Goal: Task Accomplishment & Management: Use online tool/utility

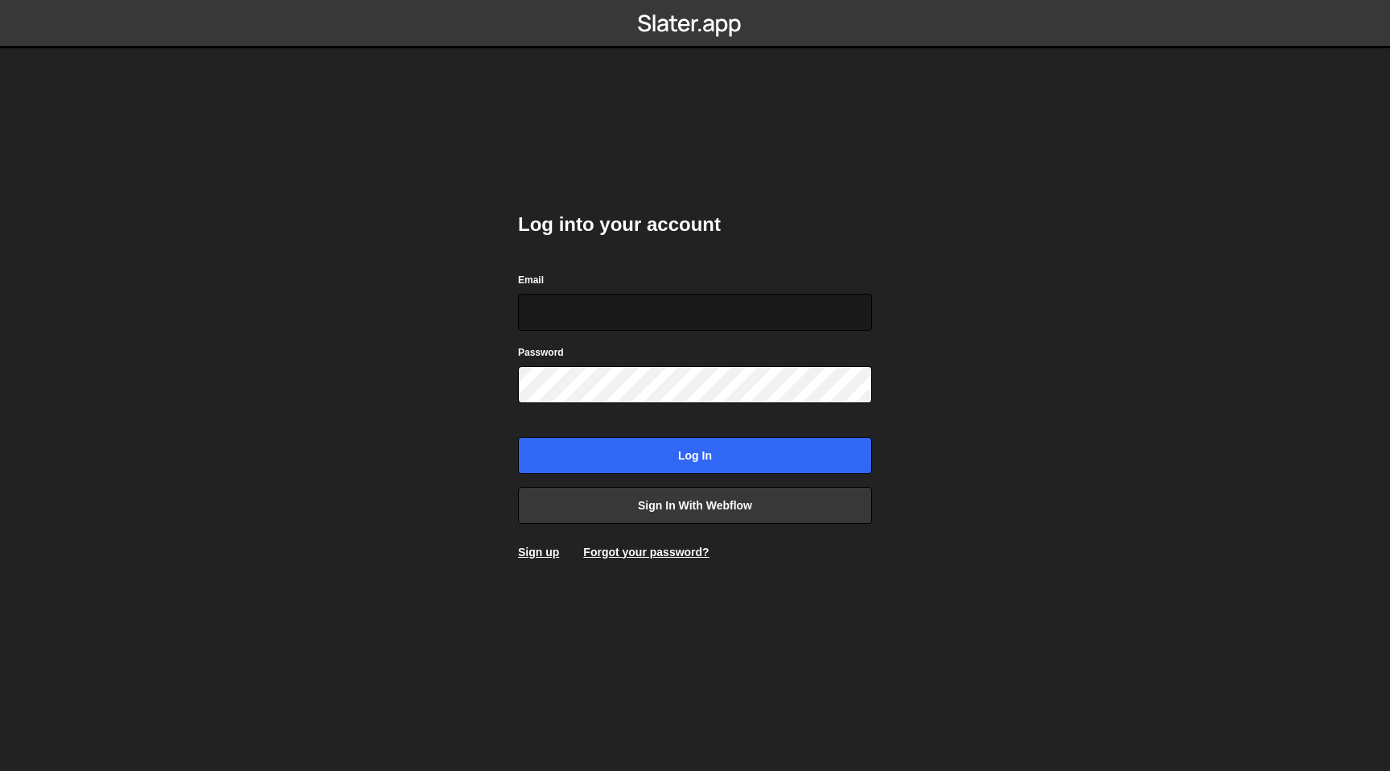
click at [740, 315] on input "Email" at bounding box center [695, 312] width 354 height 37
type input "[PERSON_NAME][EMAIL_ADDRESS][DOMAIN_NAME]"
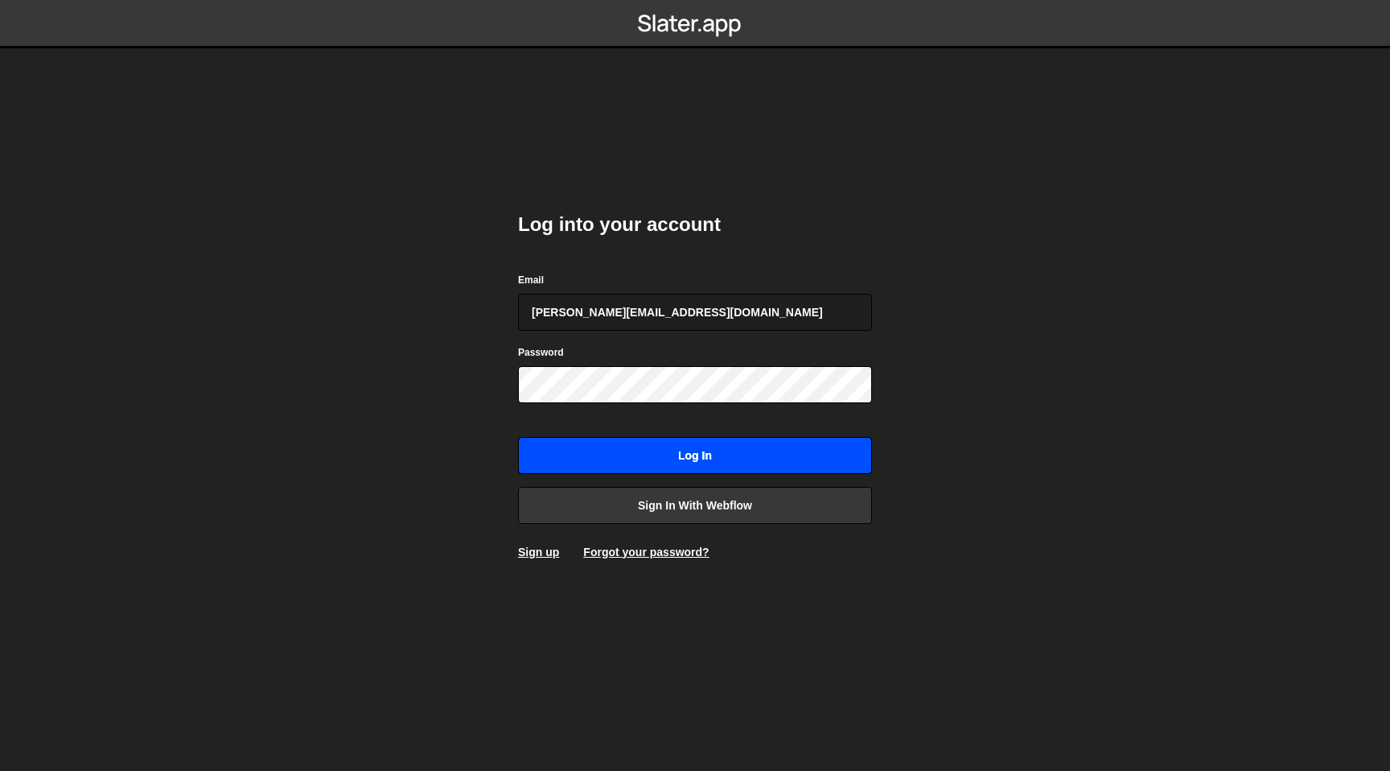
click at [734, 442] on input "Log in" at bounding box center [695, 455] width 354 height 37
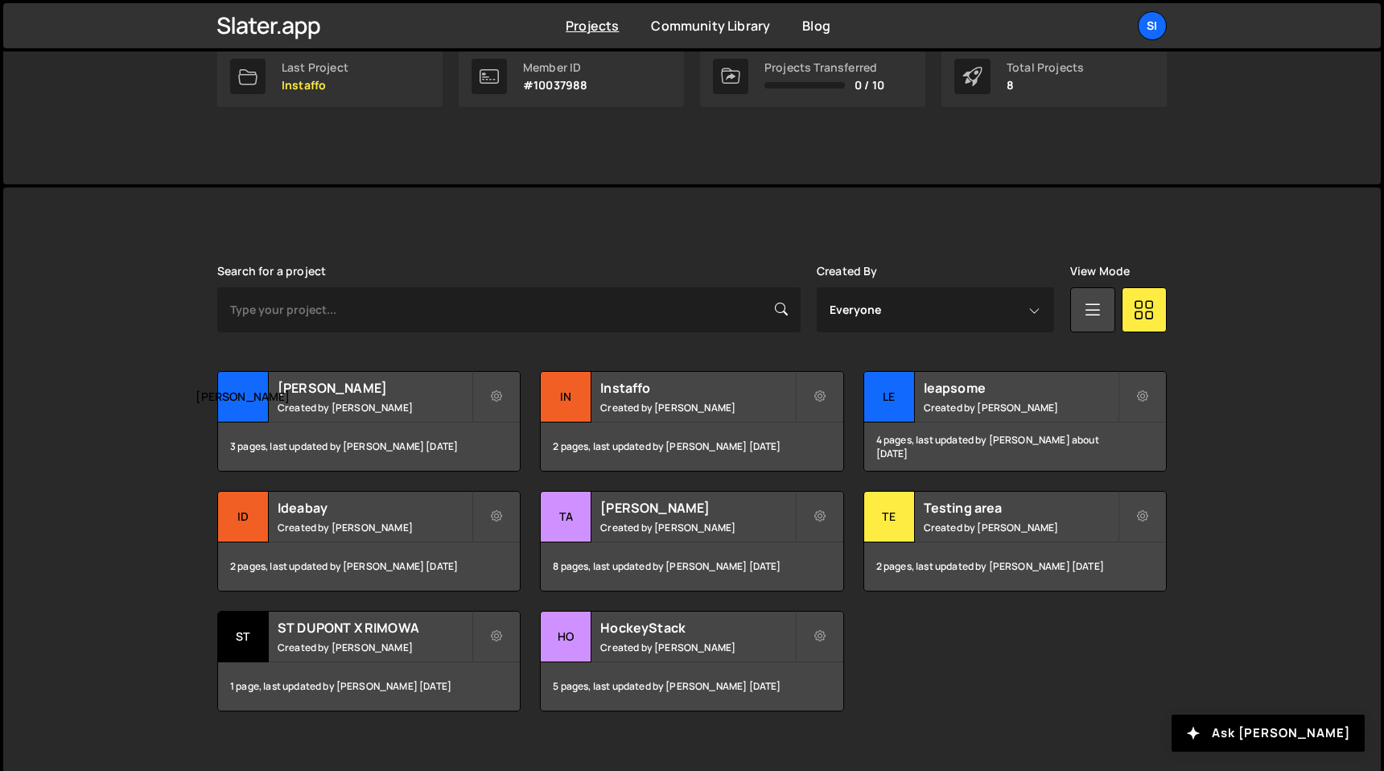
scroll to position [297, 0]
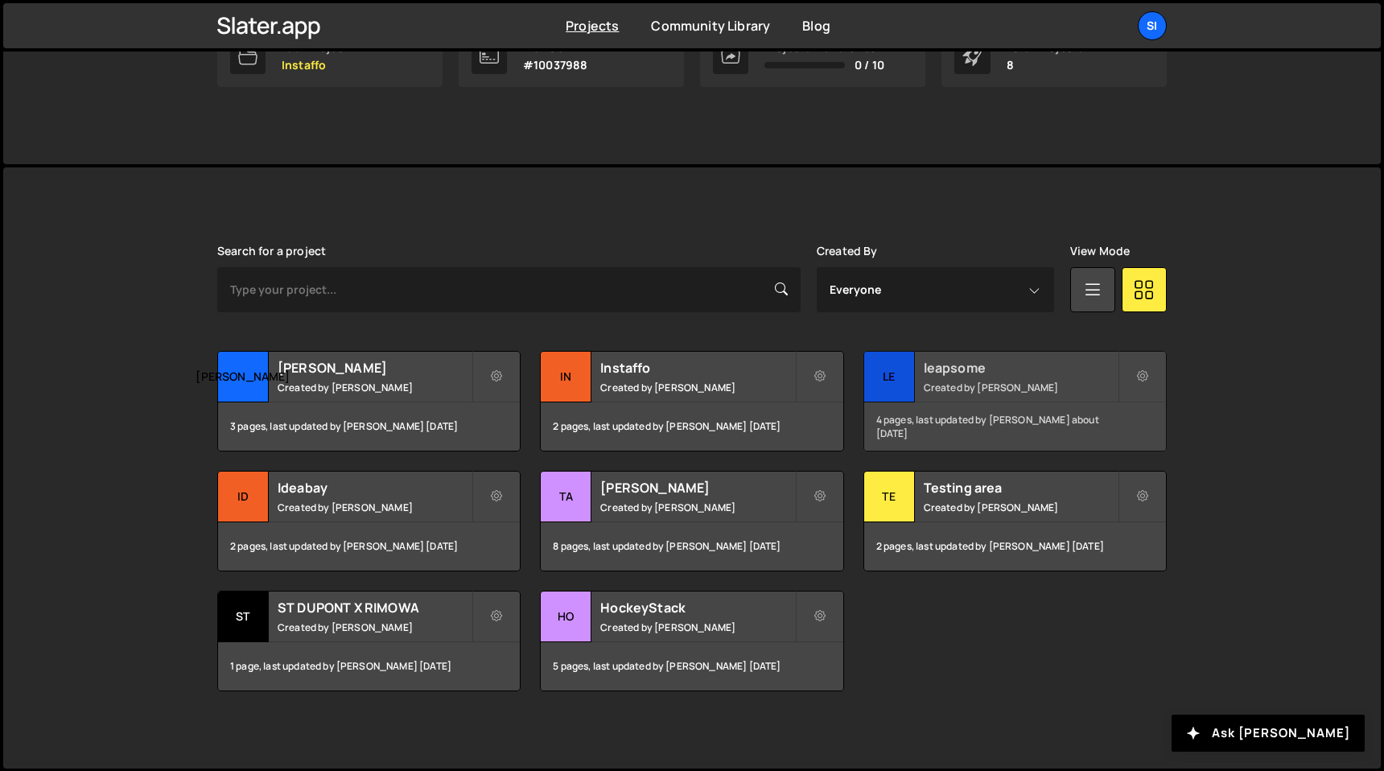
click at [1000, 385] on small "Created by Simon Ziri" at bounding box center [1021, 388] width 194 height 14
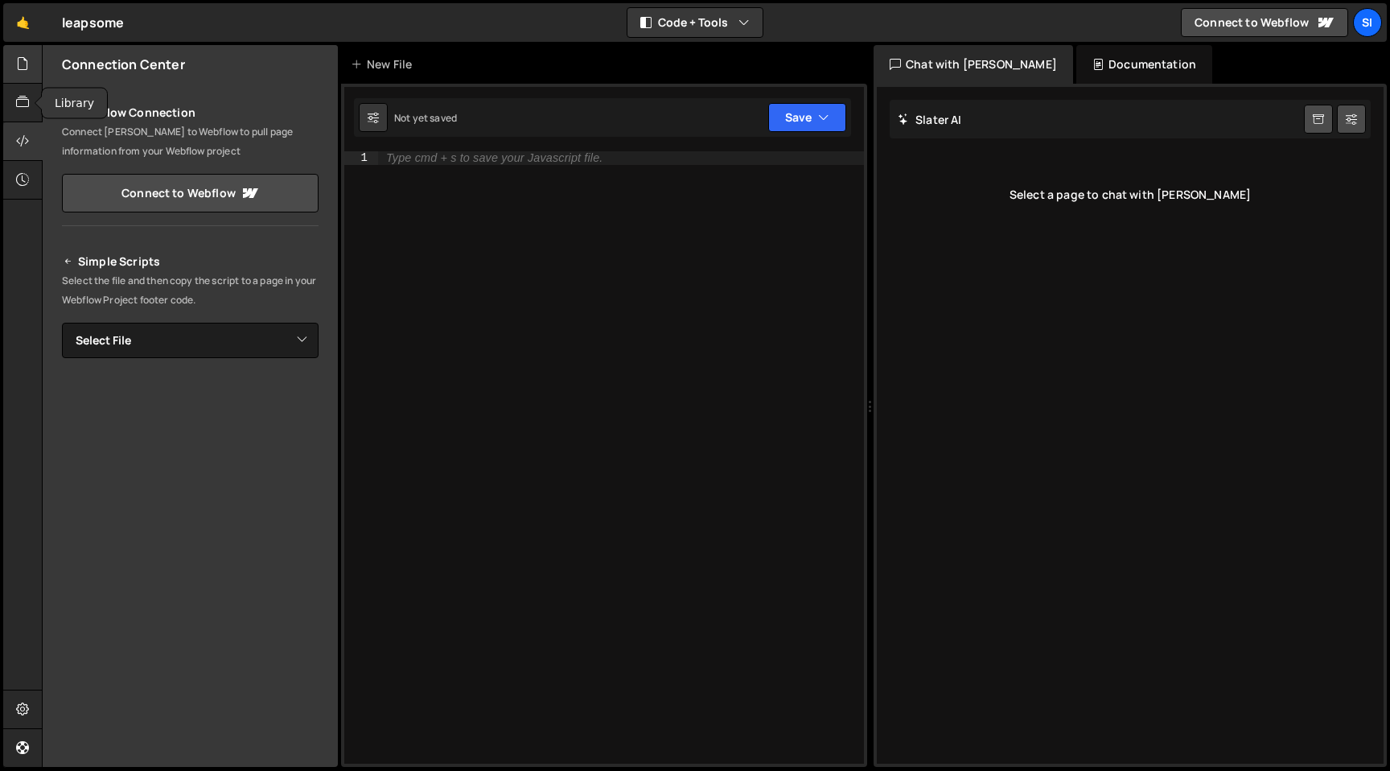
click at [19, 77] on div at bounding box center [22, 64] width 39 height 39
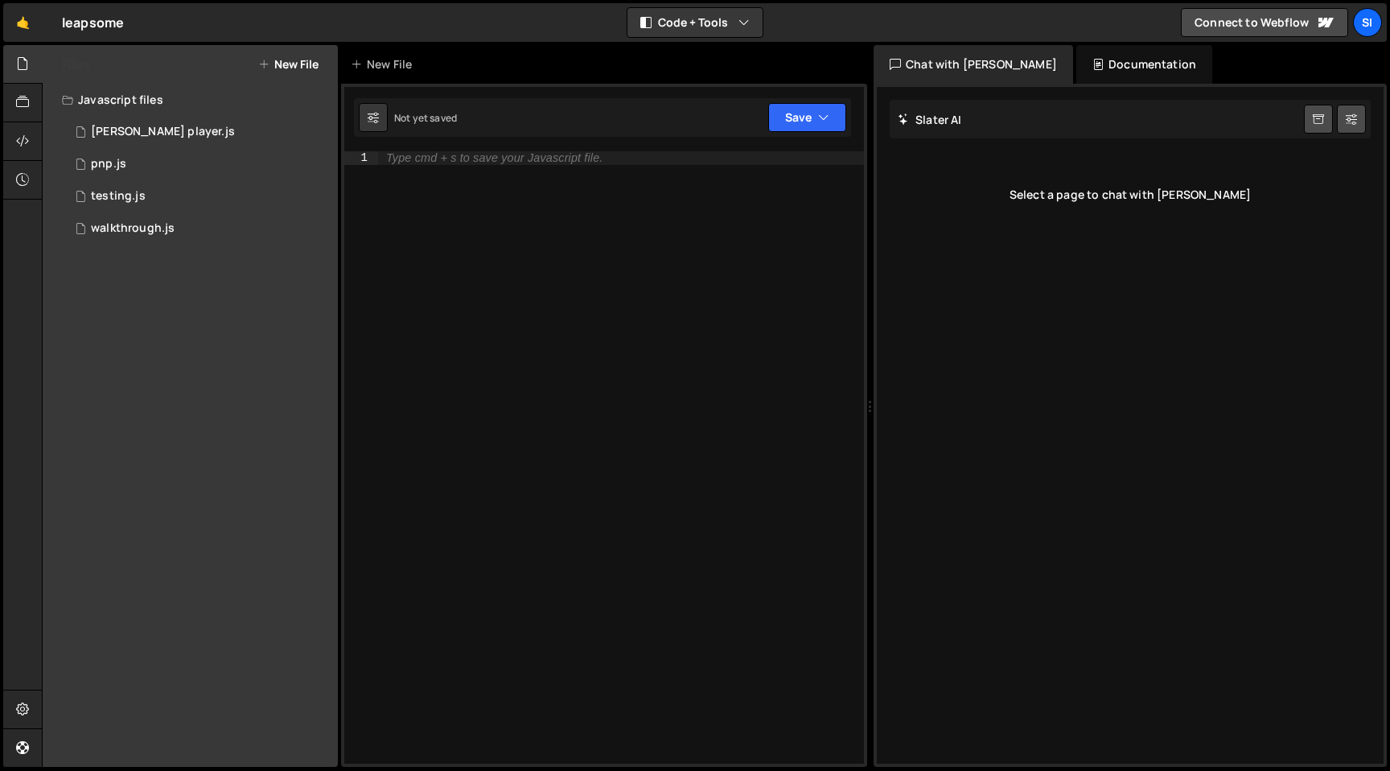
click at [286, 62] on button "New File" at bounding box center [288, 64] width 60 height 13
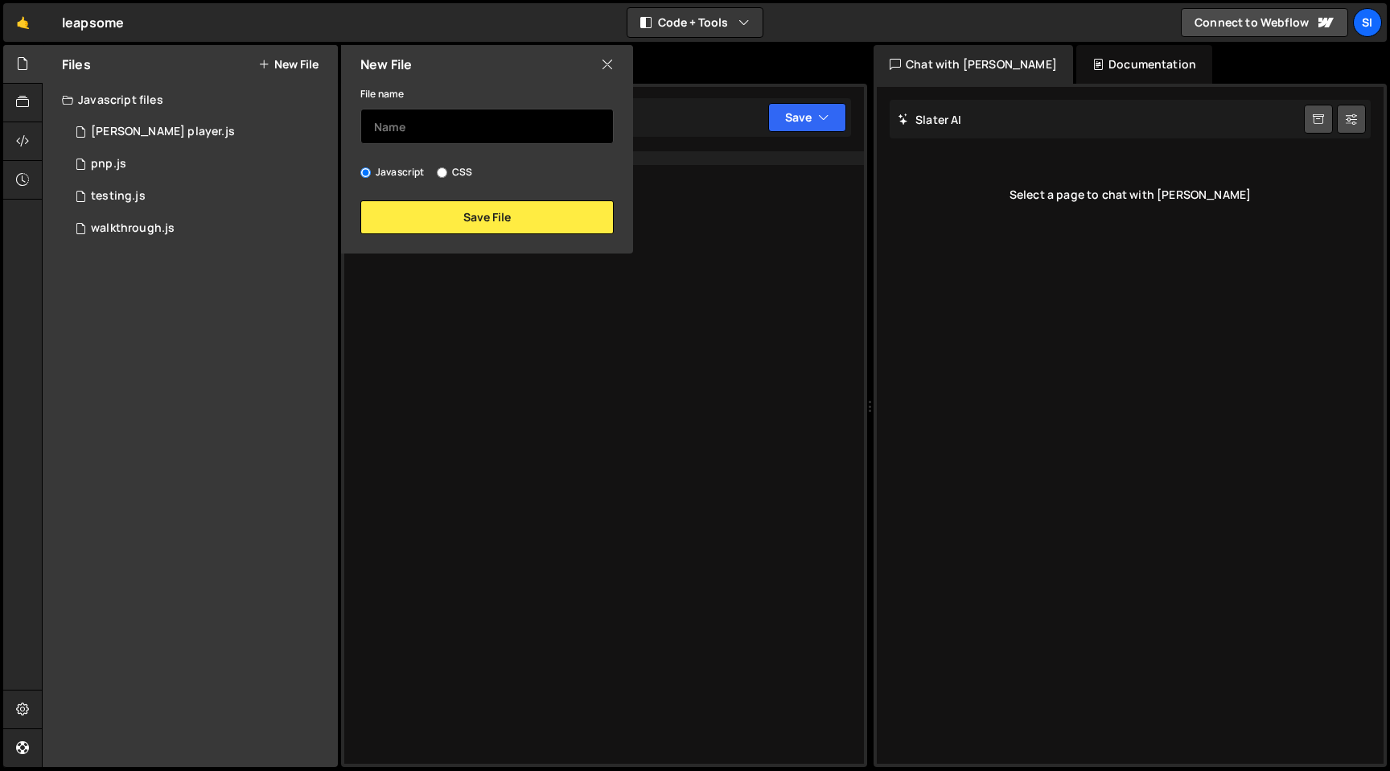
click at [469, 126] on input "text" at bounding box center [486, 126] width 253 height 35
paste input "<script> document.addEventListener("DOMContentLoaded", () => { // Utility: slug…"
type input "<script> document.addEventListener("DOMContentLoaded", () => { // Utility: slug…"
type input "t"
click at [461, 198] on div "File name 2026-workforce-trends Javascript CSS Save File" at bounding box center [487, 159] width 292 height 150
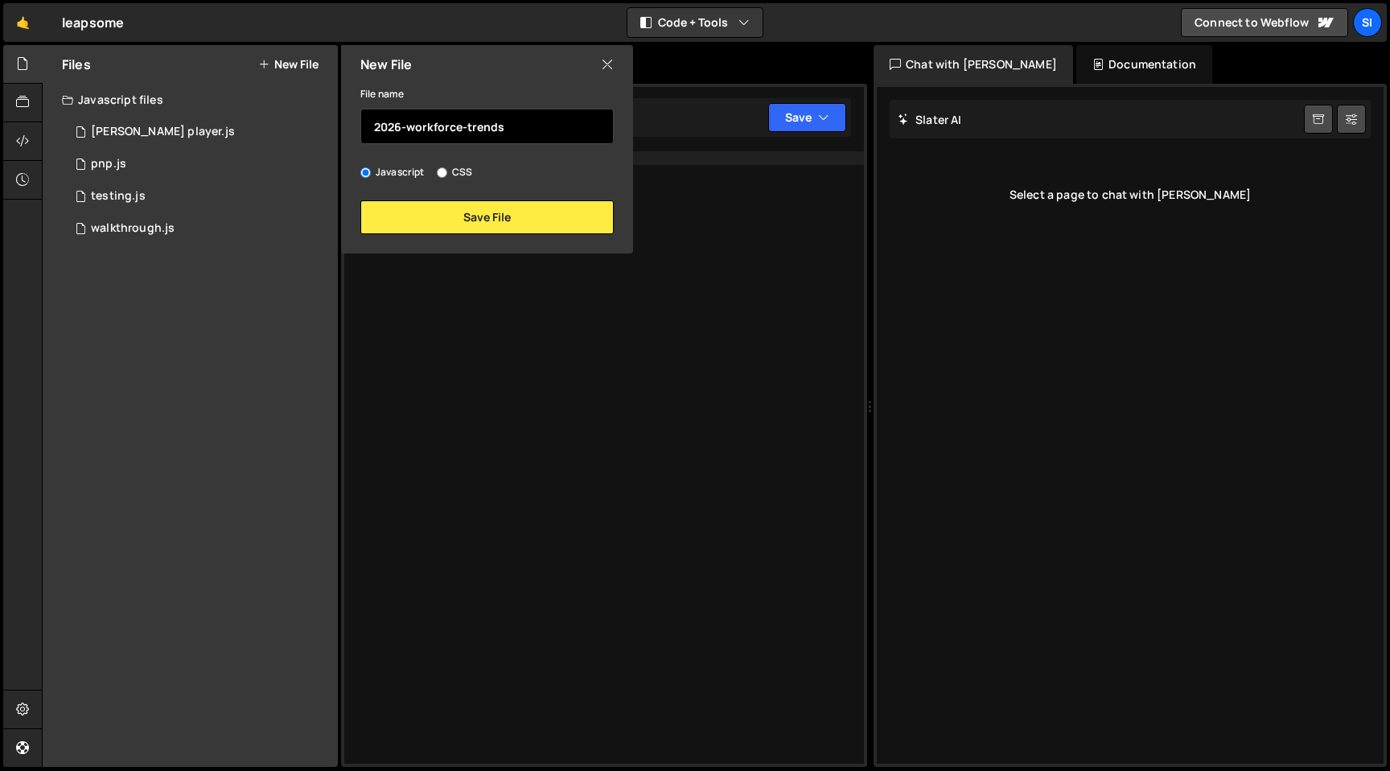
click at [481, 134] on input "2026-workforce-trends" at bounding box center [486, 126] width 253 height 35
drag, startPoint x: 535, startPoint y: 121, endPoint x: 468, endPoint y: 121, distance: 66.8
click at [468, 121] on input "2026-workforce-trends" at bounding box center [486, 126] width 253 height 35
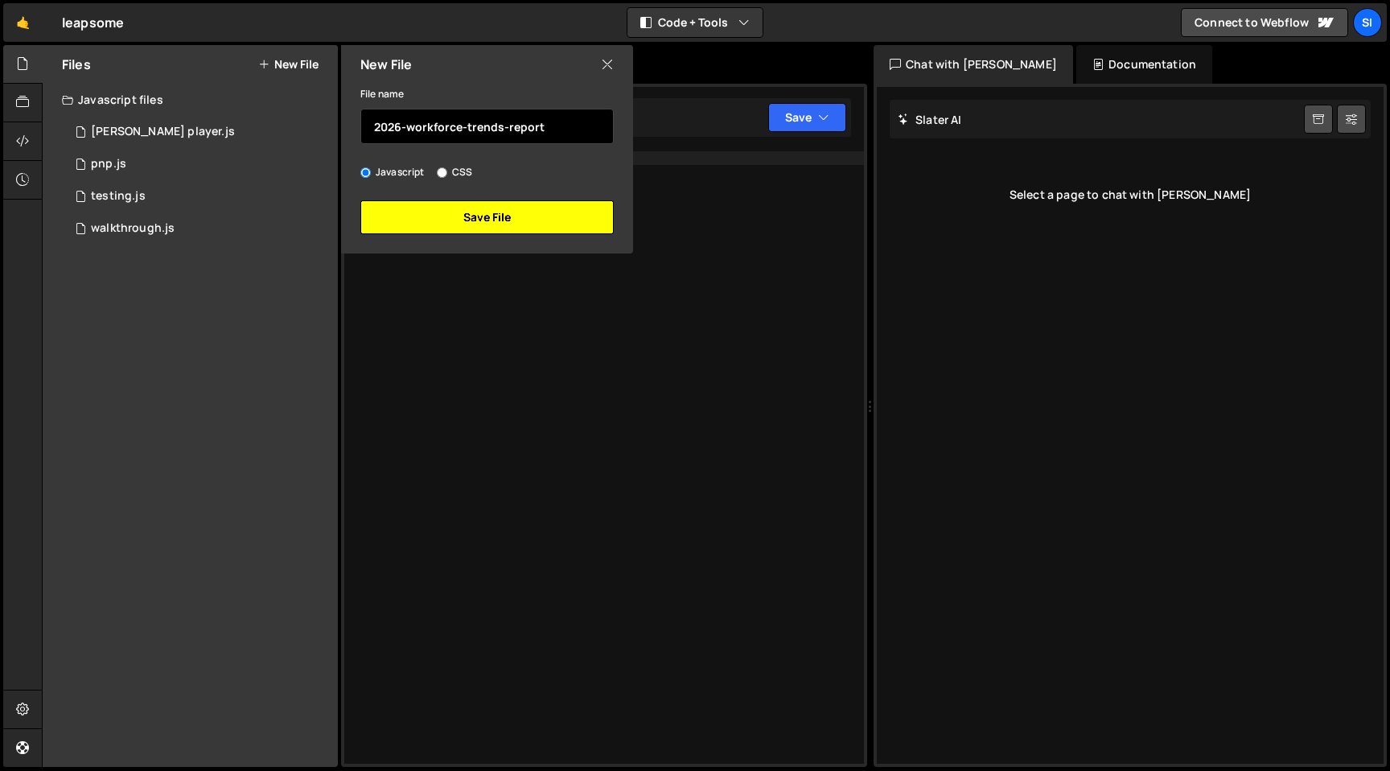
type input "2026-workforce-trends-report"
click at [506, 224] on button "Save File" at bounding box center [486, 217] width 253 height 34
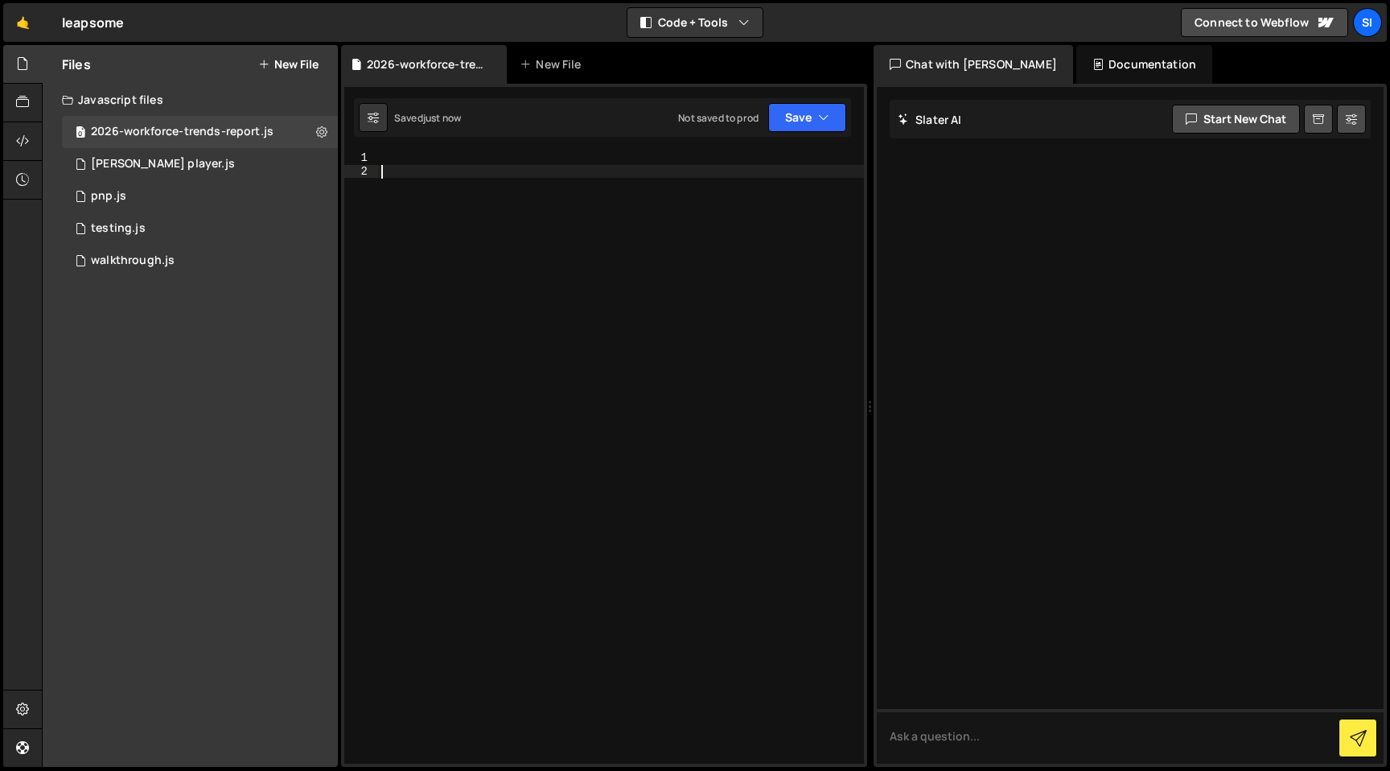
click at [506, 223] on div at bounding box center [621, 470] width 486 height 639
paste textarea "</script>"
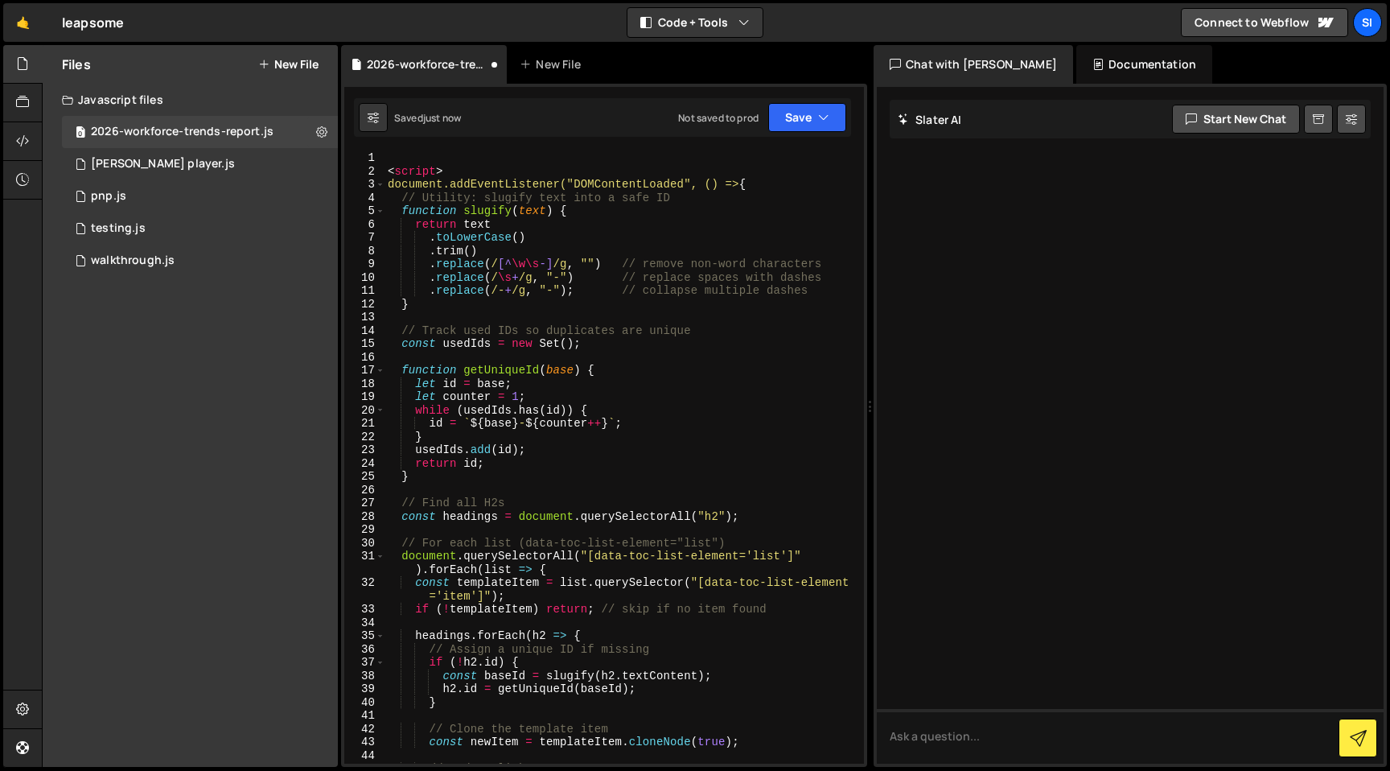
type textarea "</script>"
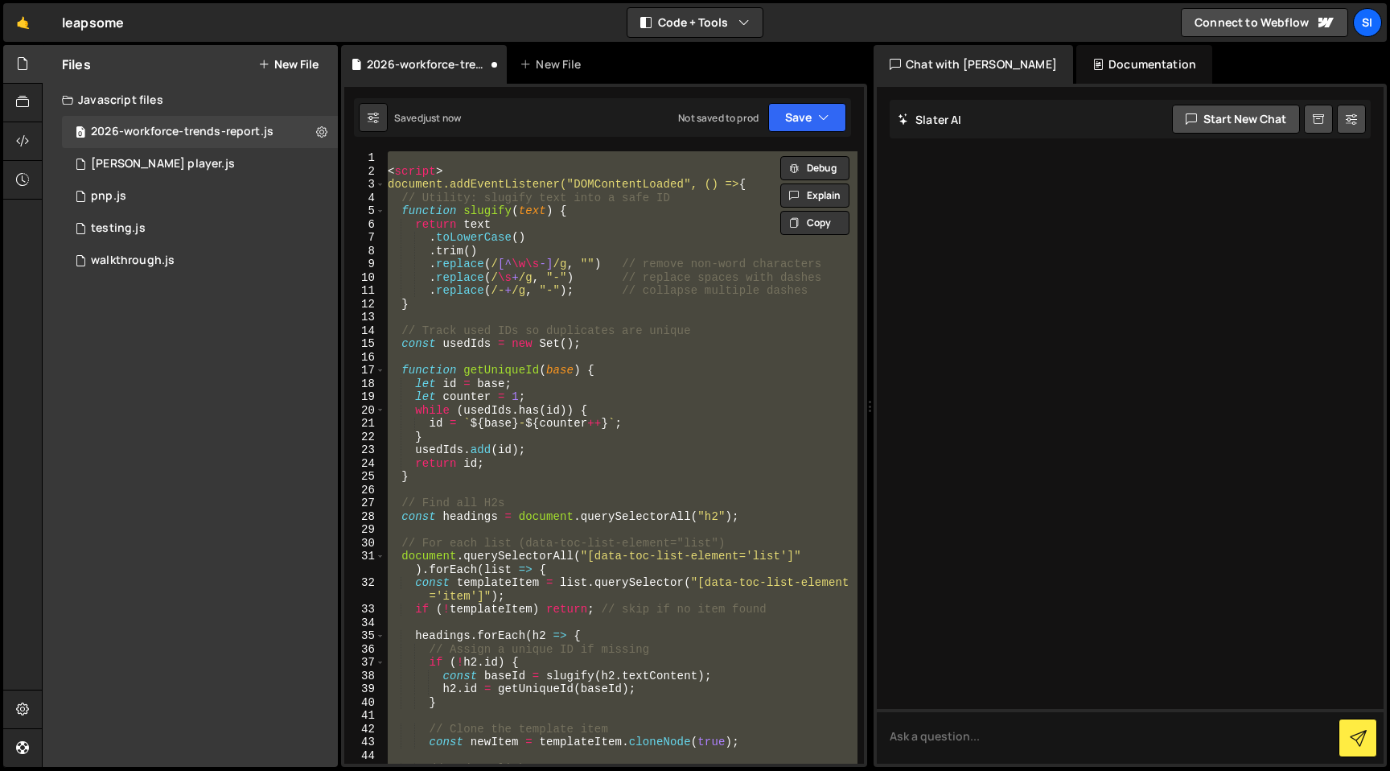
click at [466, 163] on div "< script > document.addEventListener("DOMContentLoaded", () => { // Utility: sl…" at bounding box center [621, 457] width 473 height 612
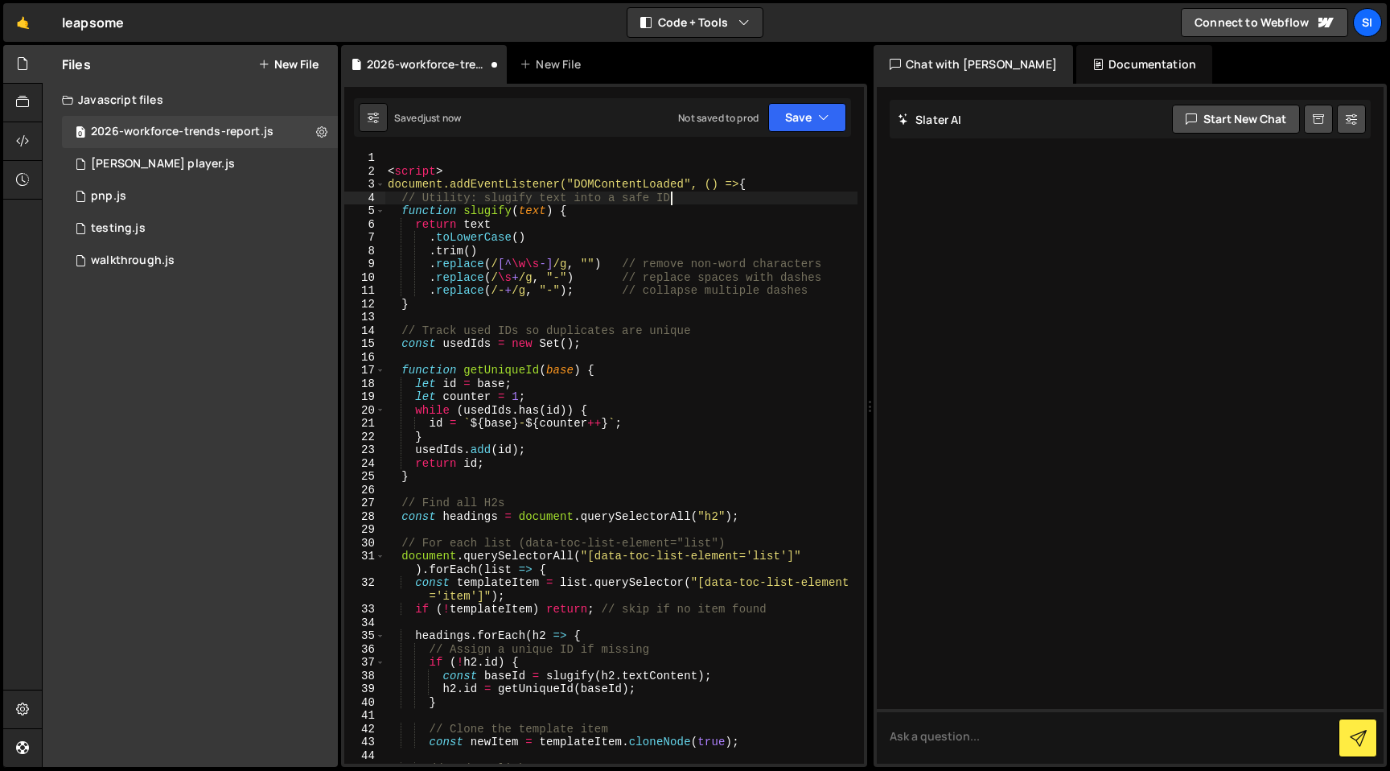
click at [798, 193] on div "< script > document.addEventListener("DOMContentLoaded", () => { // Utility: sl…" at bounding box center [621, 477] width 473 height 652
click at [792, 183] on div "< script > document.addEventListener("DOMContentLoaded", () => { // Utility: sl…" at bounding box center [621, 477] width 473 height 652
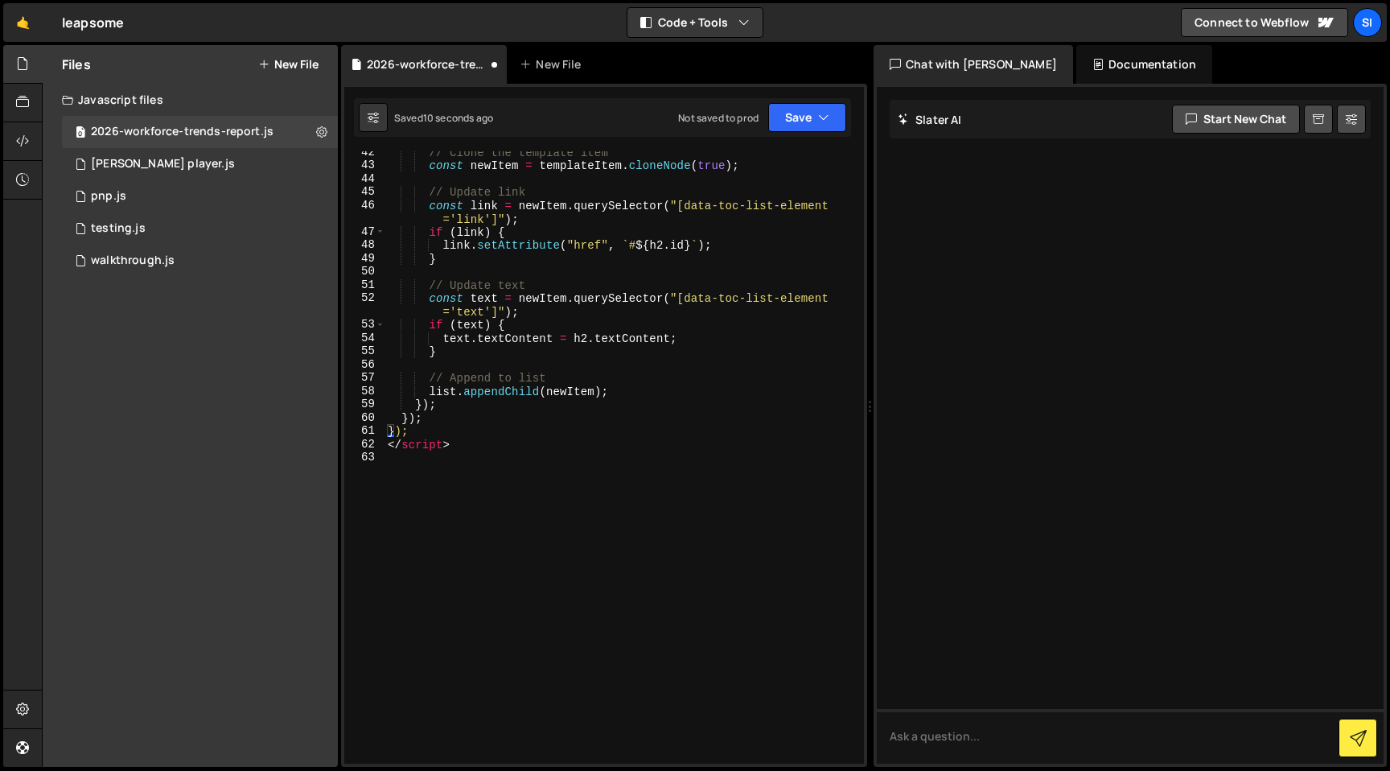
scroll to position [577, 0]
drag, startPoint x: 479, startPoint y: 451, endPoint x: 347, endPoint y: 431, distance: 133.4
click at [347, 431] on div "document.addEventListener("DOMContentLoaded", () => { 42 43 44 45 46 47 48 49 5…" at bounding box center [604, 457] width 520 height 612
type textarea "}); </script>"
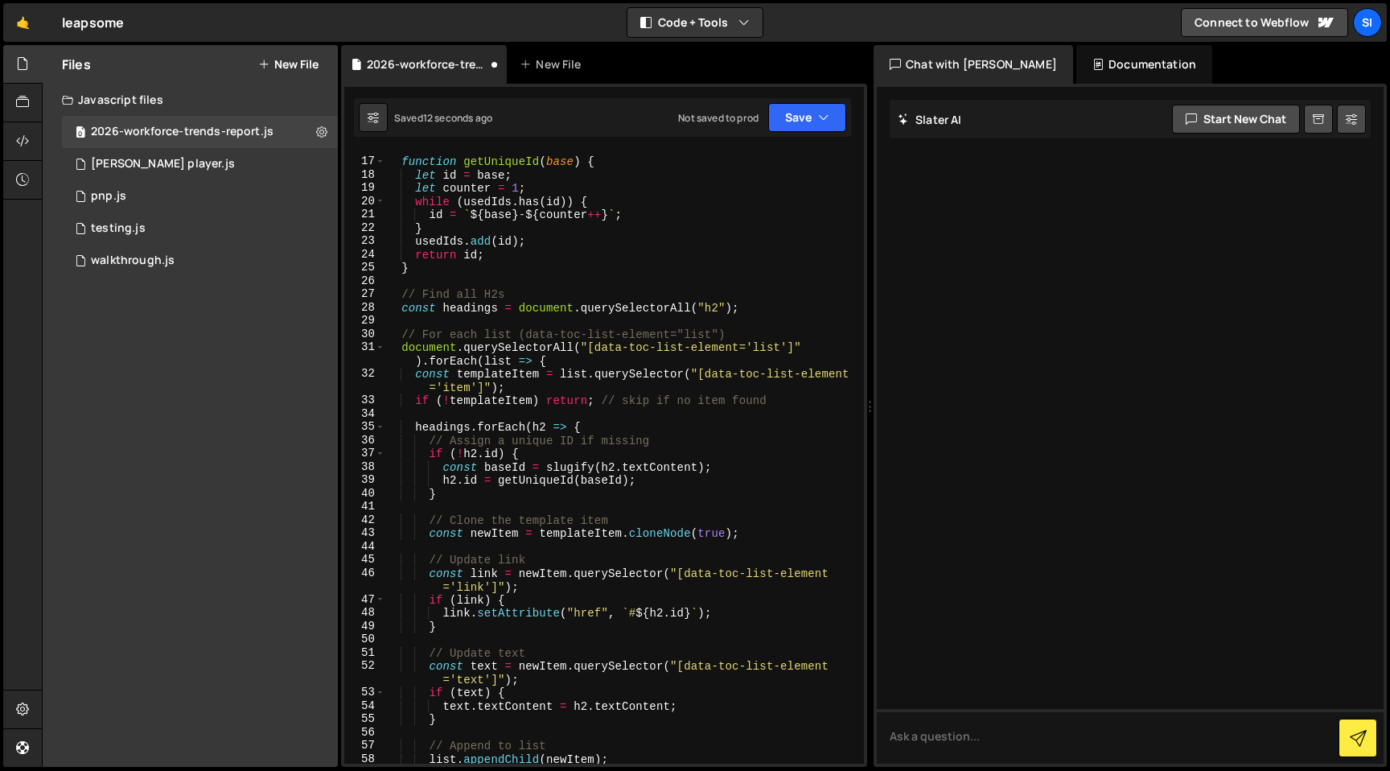
scroll to position [0, 0]
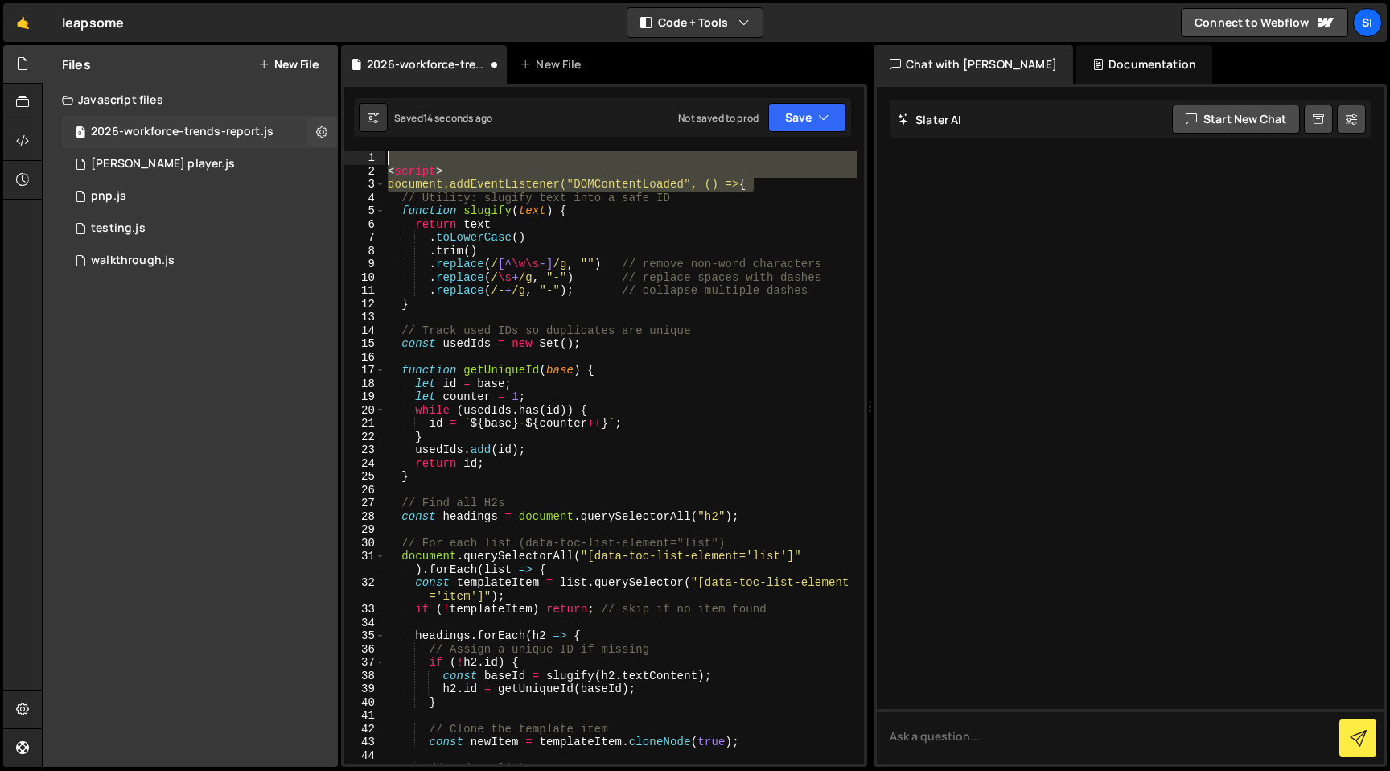
drag, startPoint x: 768, startPoint y: 190, endPoint x: 204, endPoint y: 142, distance: 565.2
click at [204, 142] on div "Files New File Javascript files 0 2026-workforce-trends-report.js 0 0 lottie pl…" at bounding box center [716, 406] width 1348 height 722
type textarea "<script>"
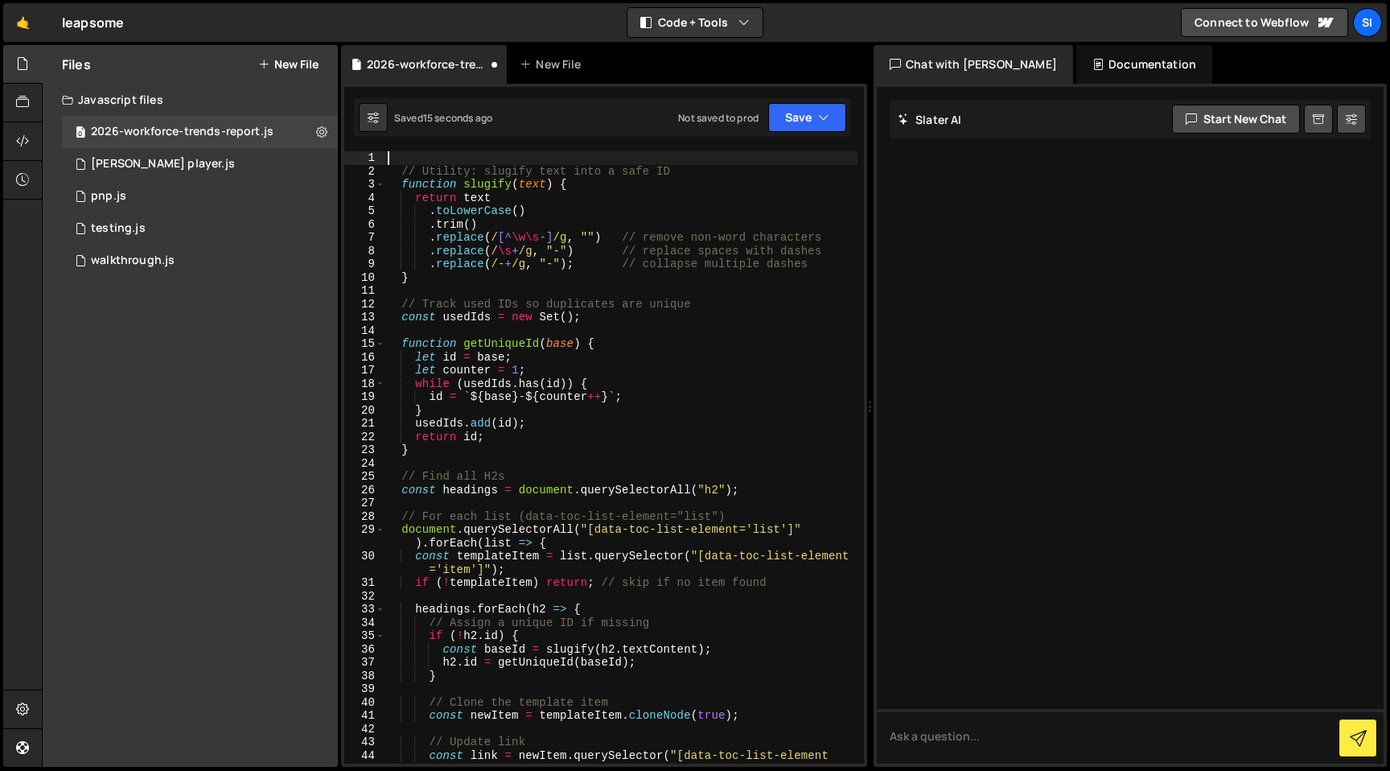
click at [603, 233] on div "// Utility: slugify text into a safe ID function slugify ( text ) { return text…" at bounding box center [621, 470] width 473 height 639
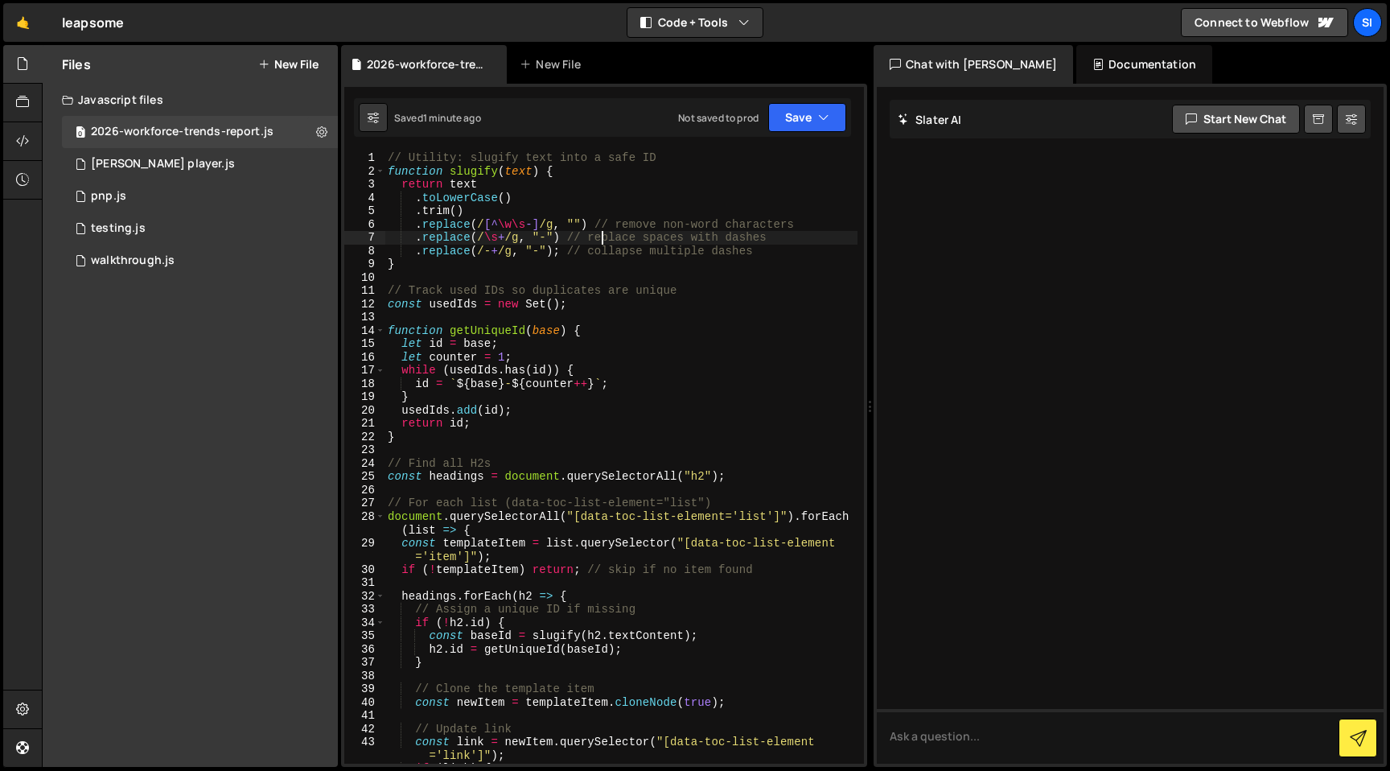
click at [720, 290] on div "// Utility: slugify text into a safe ID function slugify ( text ) { return text…" at bounding box center [621, 470] width 473 height 639
type textarea "// Track used IDs so duplicates are unique"
click at [808, 122] on button "Save" at bounding box center [807, 117] width 78 height 29
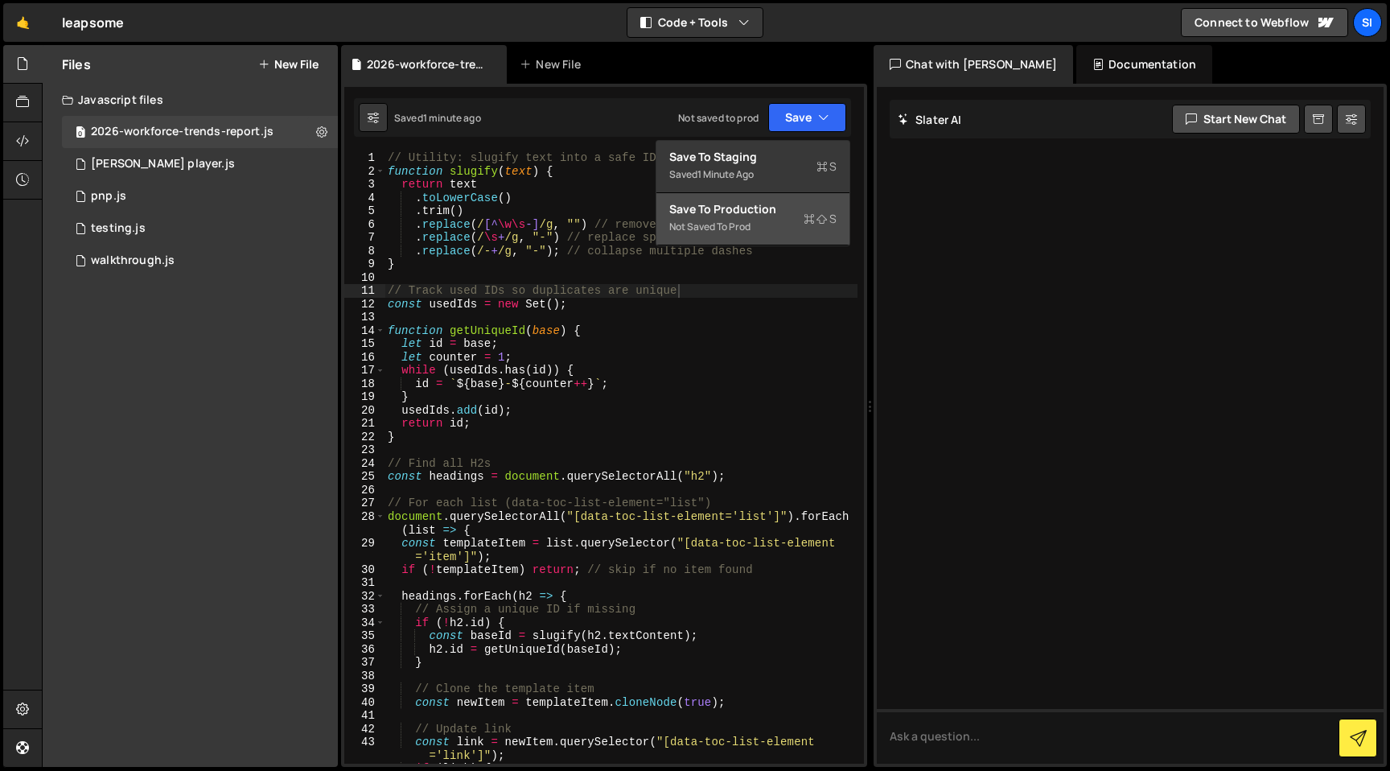
click at [787, 231] on div "Not saved to prod" at bounding box center [752, 226] width 167 height 19
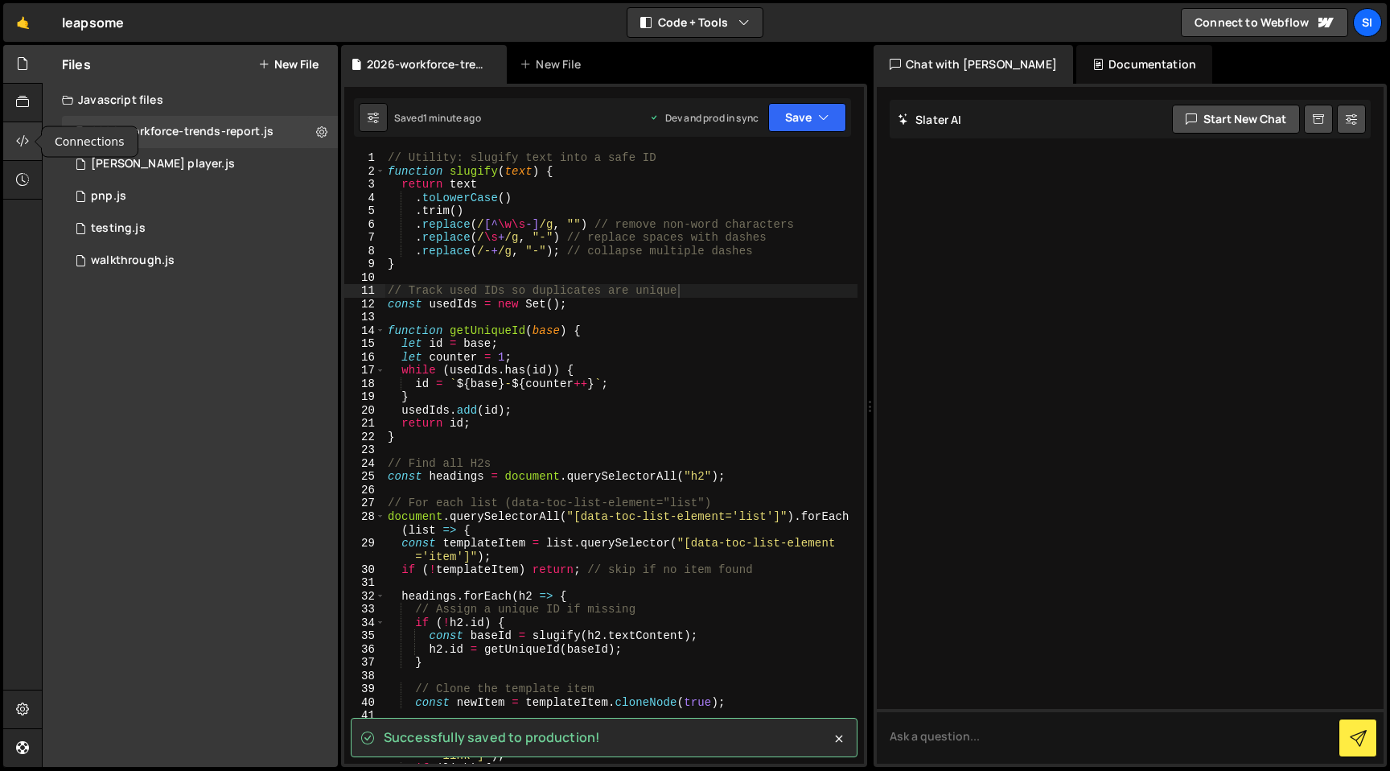
click at [25, 139] on icon at bounding box center [22, 141] width 13 height 18
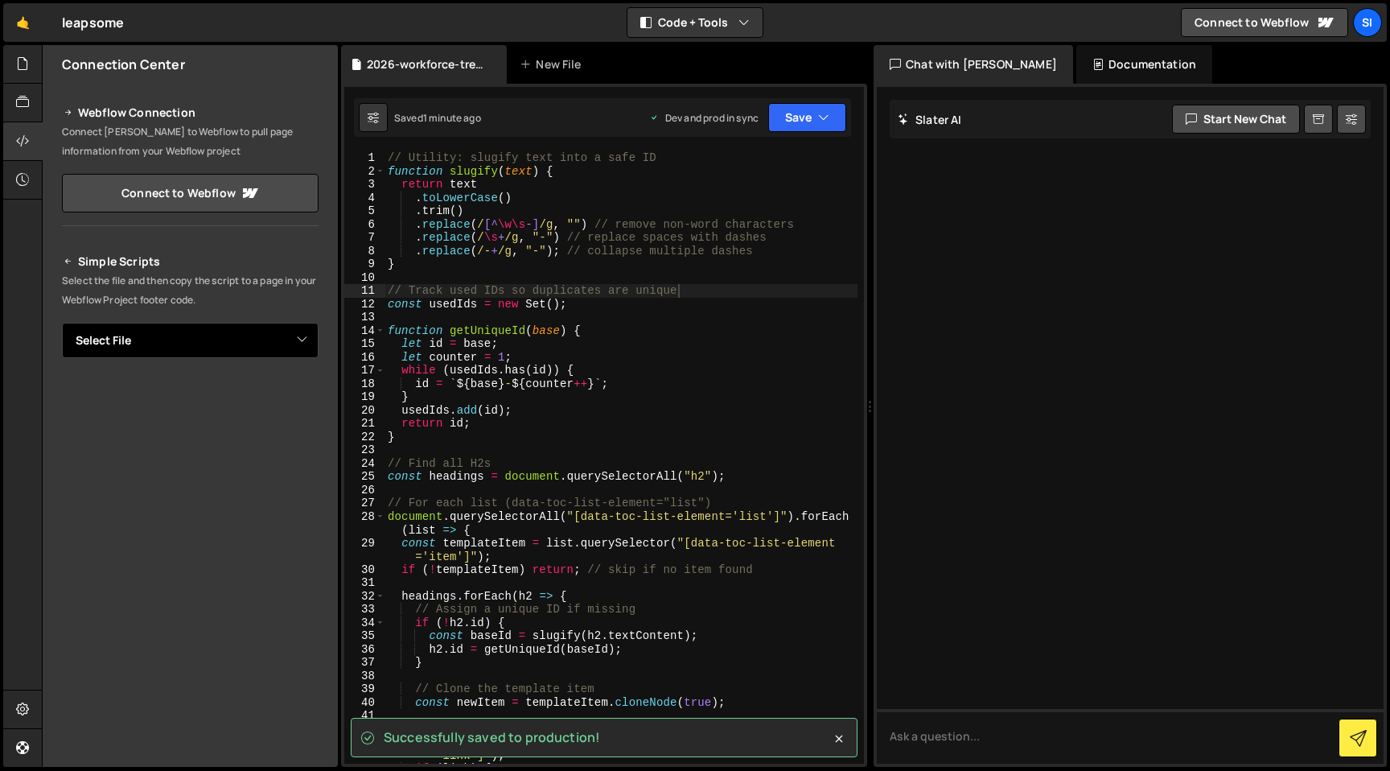
click at [220, 349] on select "Select File lottie player.js pnp.js testing.js walkthrough.js 2026-workforce-tr…" at bounding box center [190, 340] width 257 height 35
select select "47339"
click at [62, 323] on select "Select File lottie player.js pnp.js testing.js walkthrough.js 2026-workforce-tr…" at bounding box center [190, 340] width 257 height 35
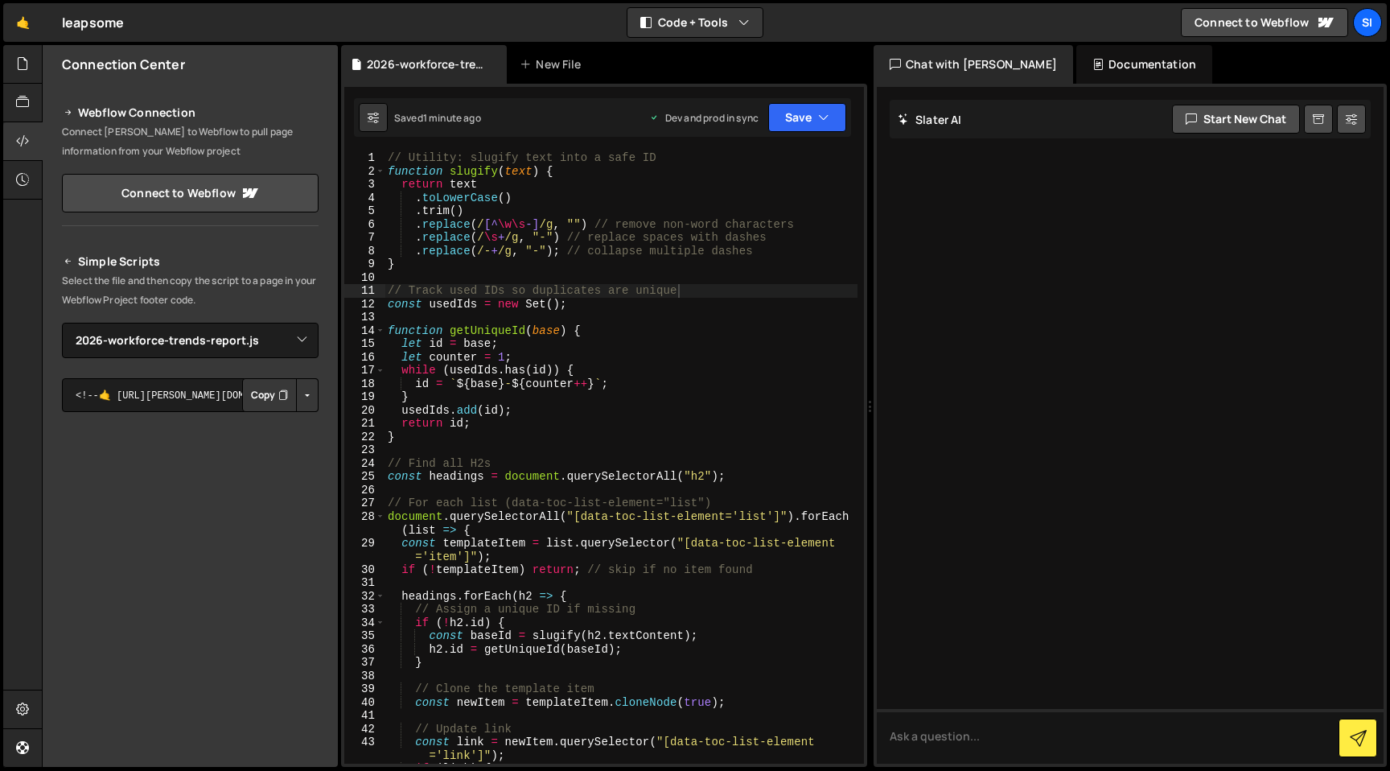
click at [261, 387] on button "Copy" at bounding box center [269, 395] width 55 height 34
click at [616, 401] on div "// Utility: slugify text into a safe ID function slugify ( text ) { return text…" at bounding box center [621, 470] width 473 height 639
type textarea "});"
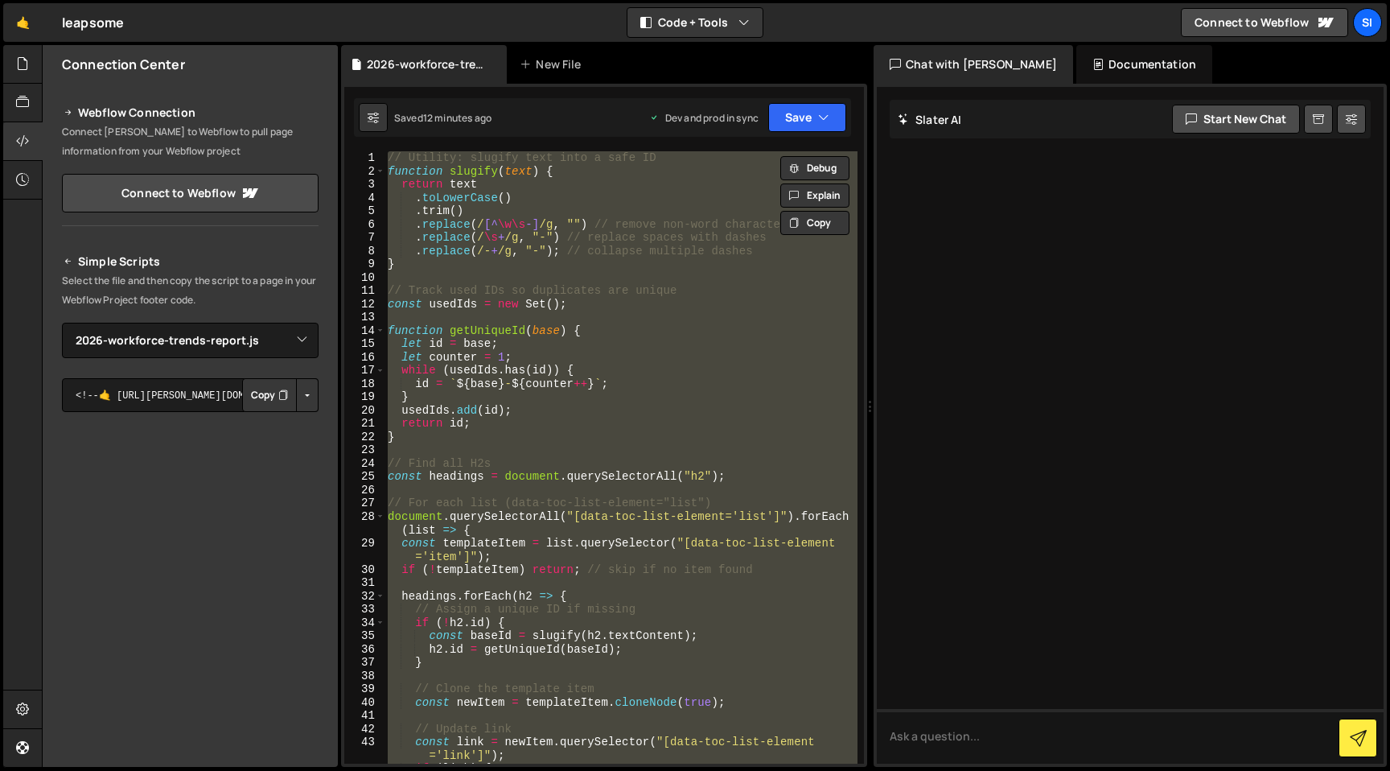
paste textarea
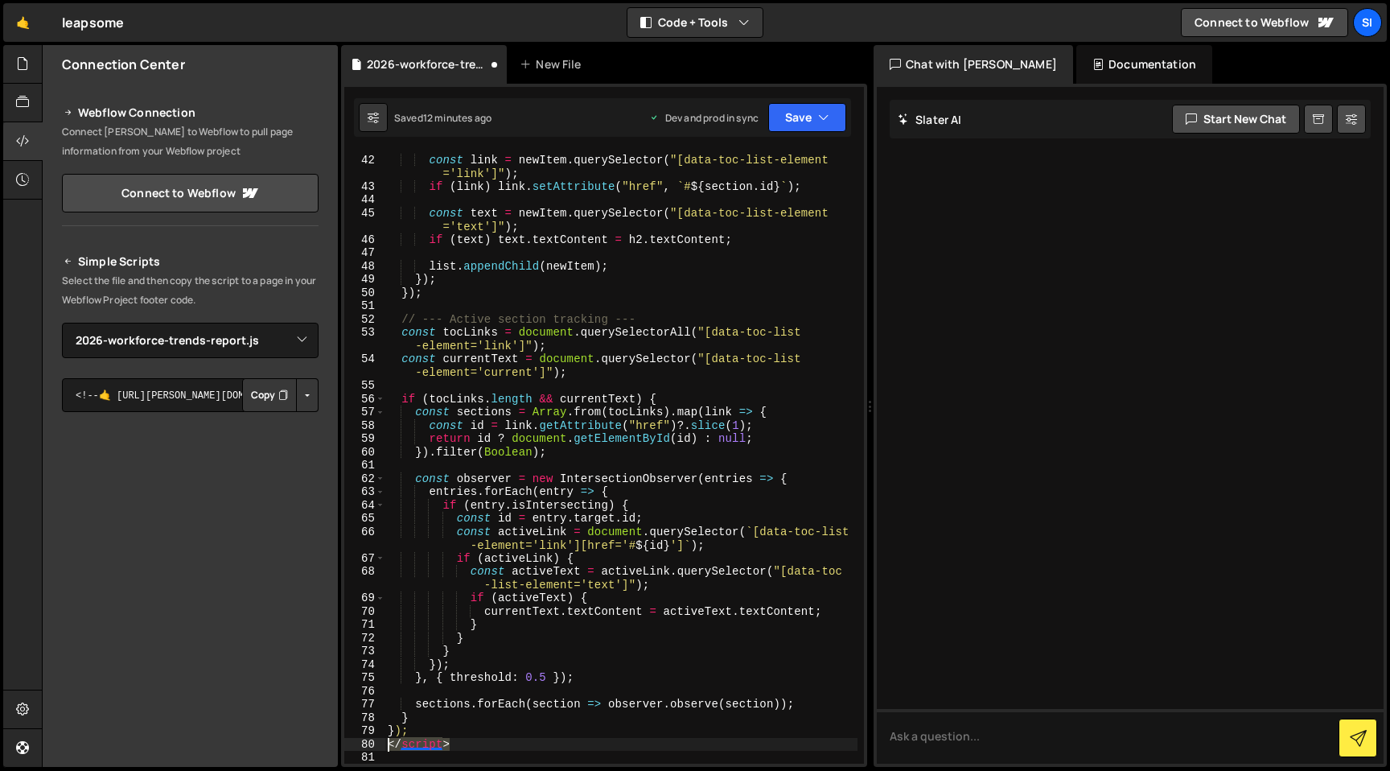
drag, startPoint x: 508, startPoint y: 749, endPoint x: 368, endPoint y: 735, distance: 141.5
click at [368, 739] on div "41 42 43 44 45 46 47 48 49 50 51 52 53 54 55 56 57 58 59 60 61 62 63 64 65 66 6…" at bounding box center [604, 457] width 520 height 612
type textarea "</script>"
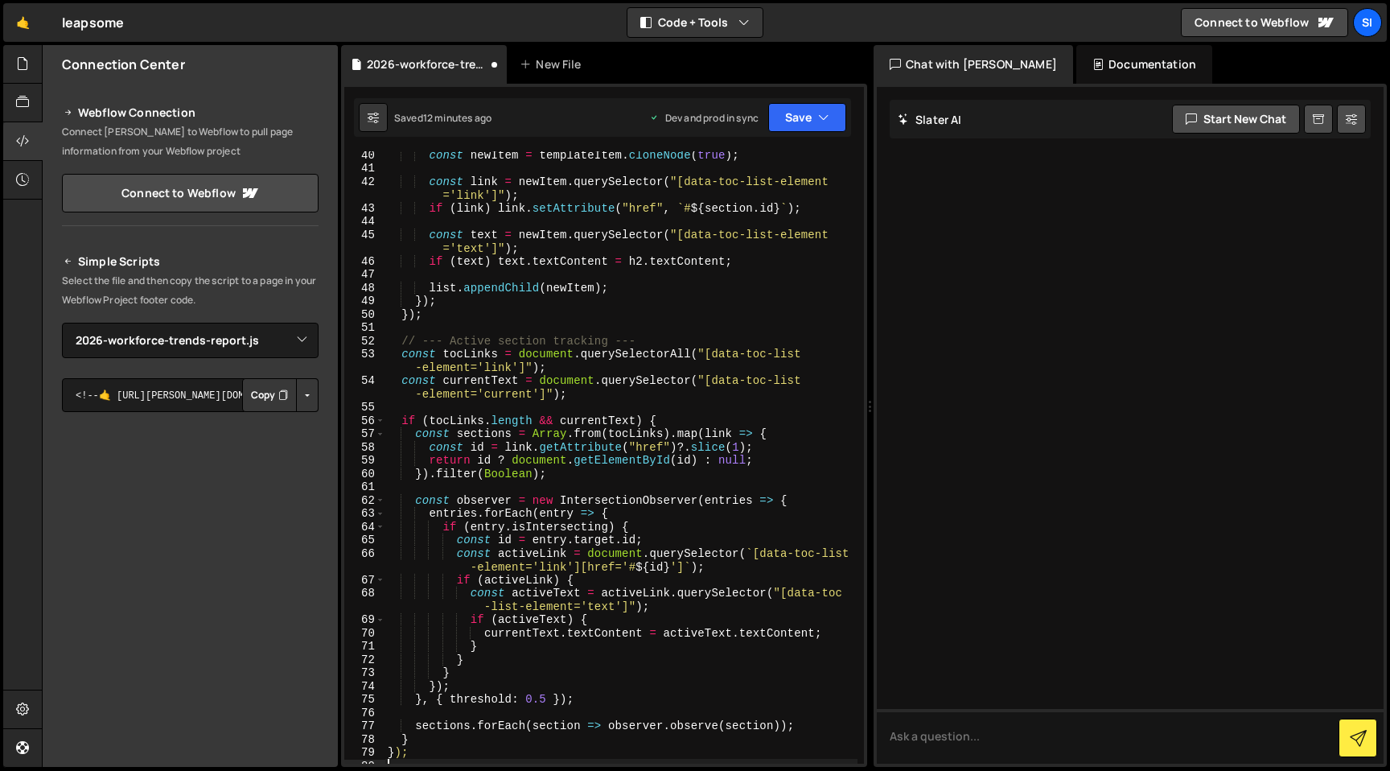
scroll to position [0, 0]
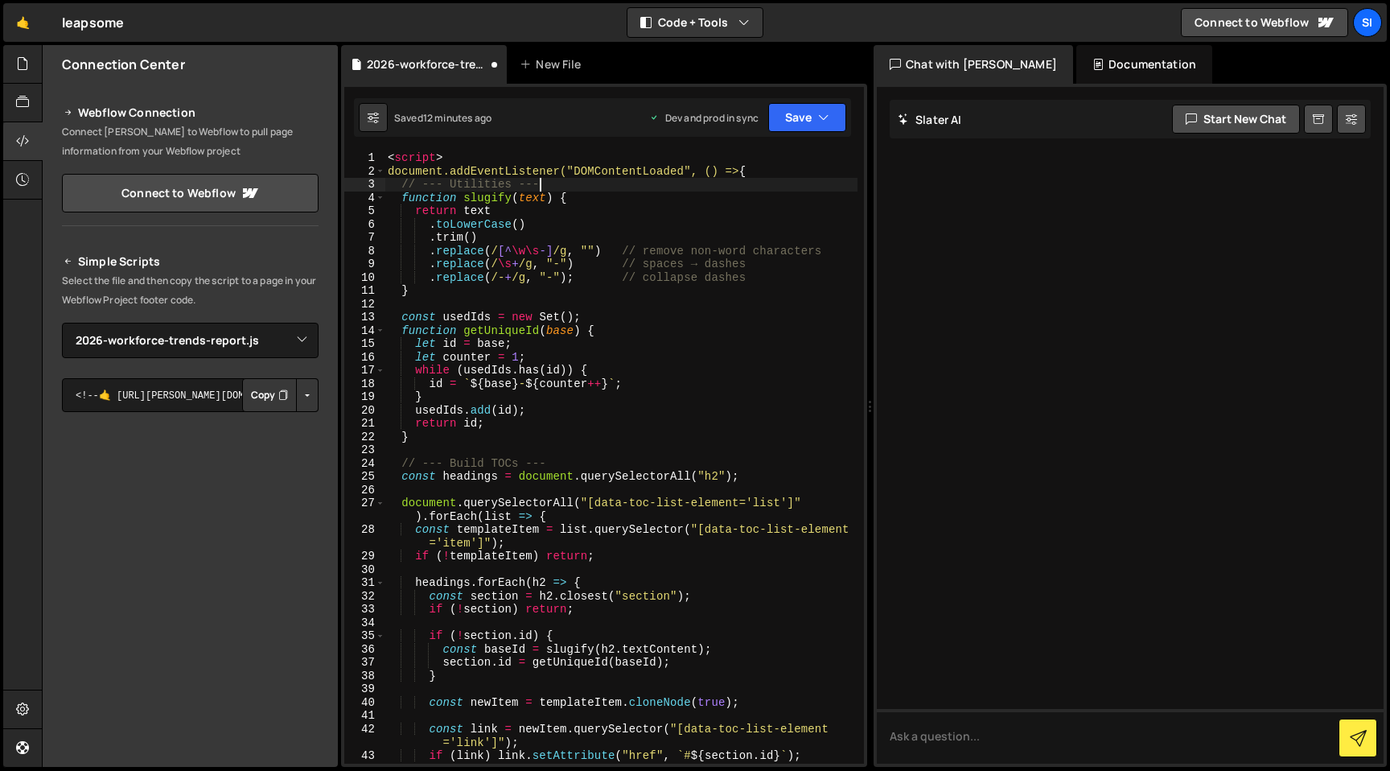
drag, startPoint x: 800, startPoint y: 182, endPoint x: 234, endPoint y: 10, distance: 591.2
click at [234, 10] on div "Hold on a sec... Are you certain you wish to leave this page? Any changes you'v…" at bounding box center [695, 385] width 1390 height 771
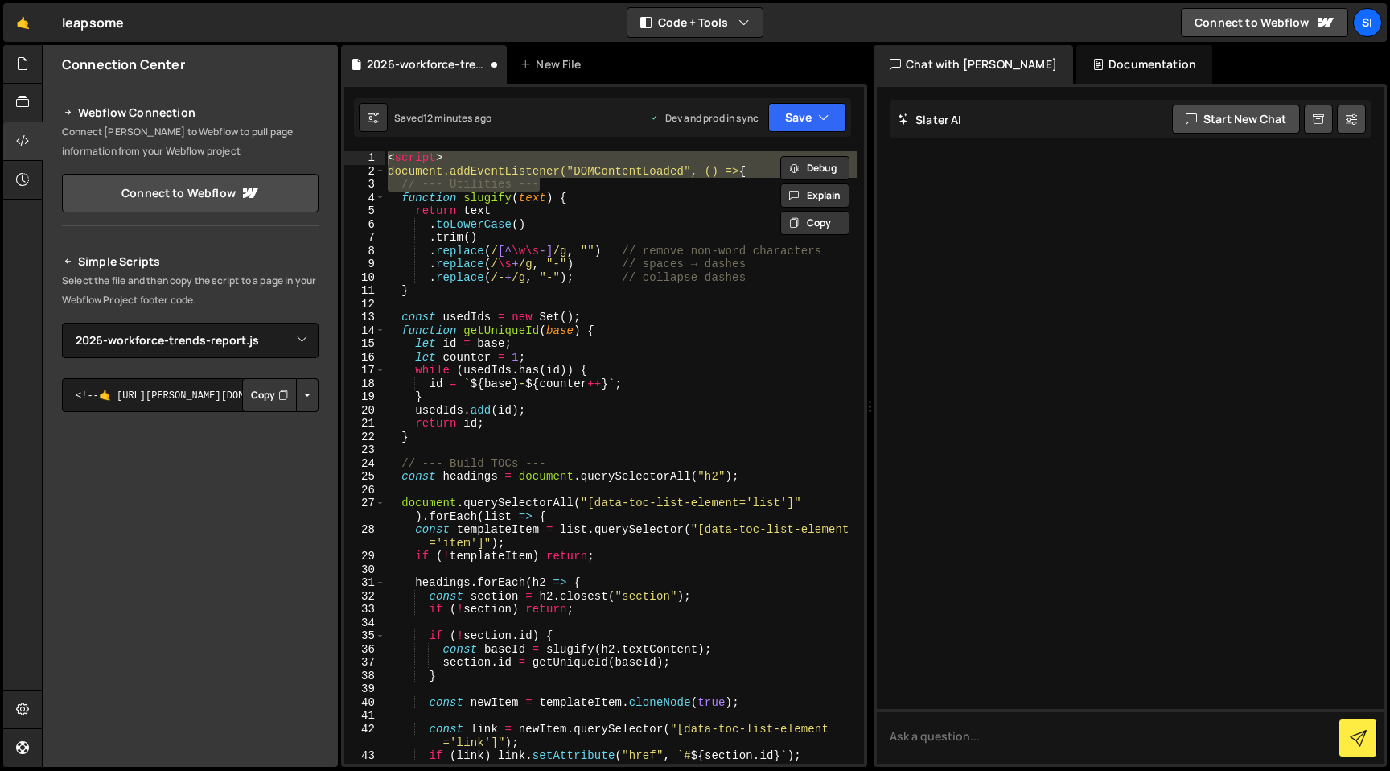
click at [567, 143] on div "1 Type cmd + s to save your Javascript file. הההההההההההההההההההההההההההההההההה…" at bounding box center [604, 425] width 526 height 683
click at [837, 196] on div "< script > document.addEventListener("DOMContentLoaded", () => { // --- Utiliti…" at bounding box center [621, 477] width 473 height 652
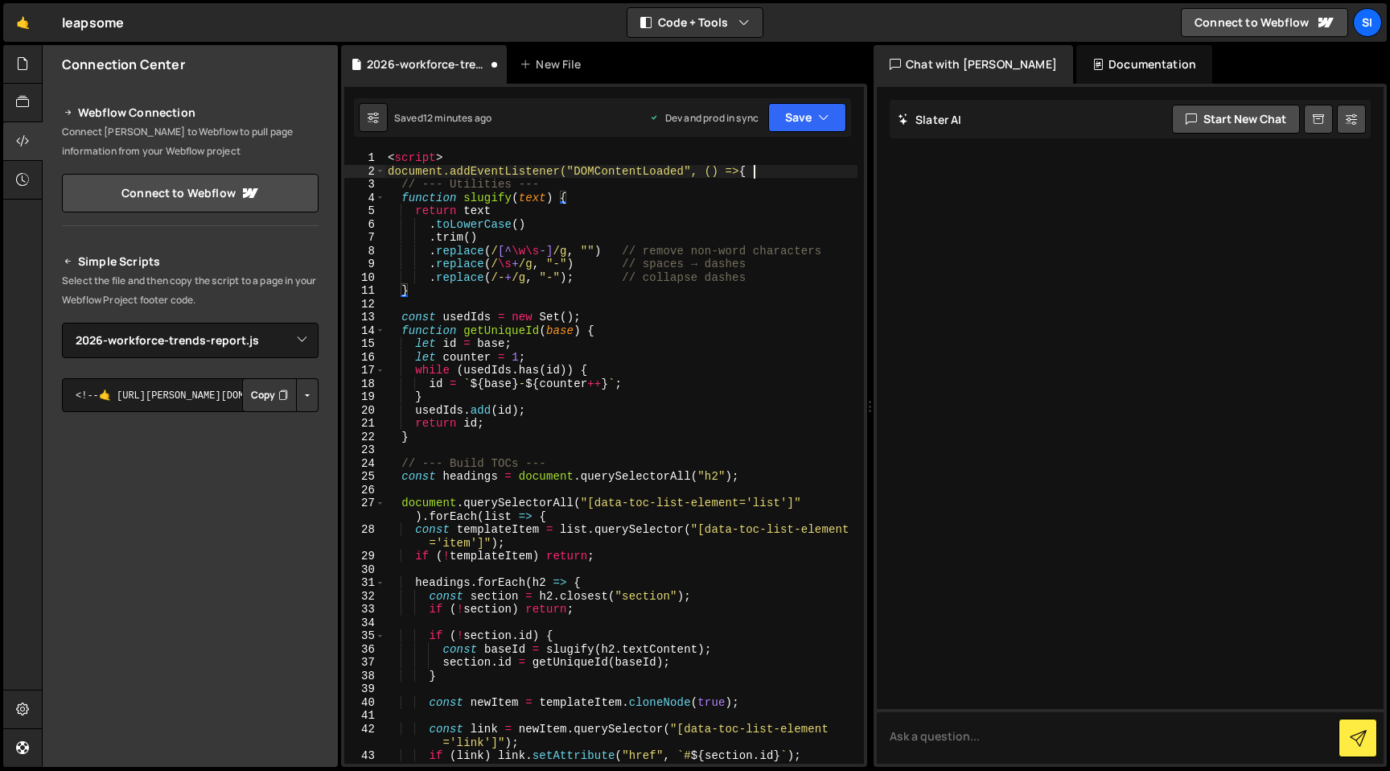
drag, startPoint x: 815, startPoint y: 171, endPoint x: 307, endPoint y: 64, distance: 518.8
click at [320, 74] on div "Files New File Javascript files 0 2026-workforce-trends-report.js 0 0 lottie pl…" at bounding box center [716, 406] width 1348 height 722
type textarea "<script> document.addEventListener("DOMContentLoaded", () => {"
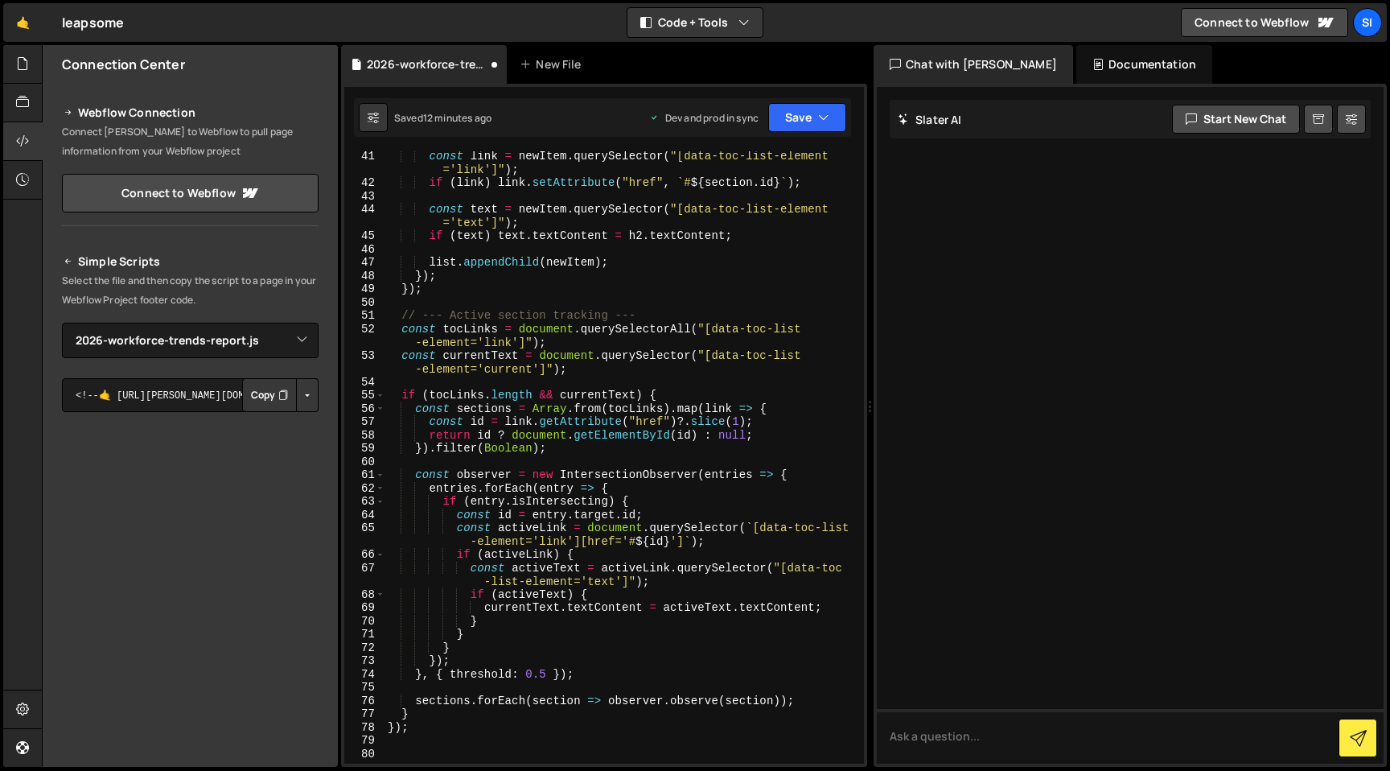
scroll to position [855, 0]
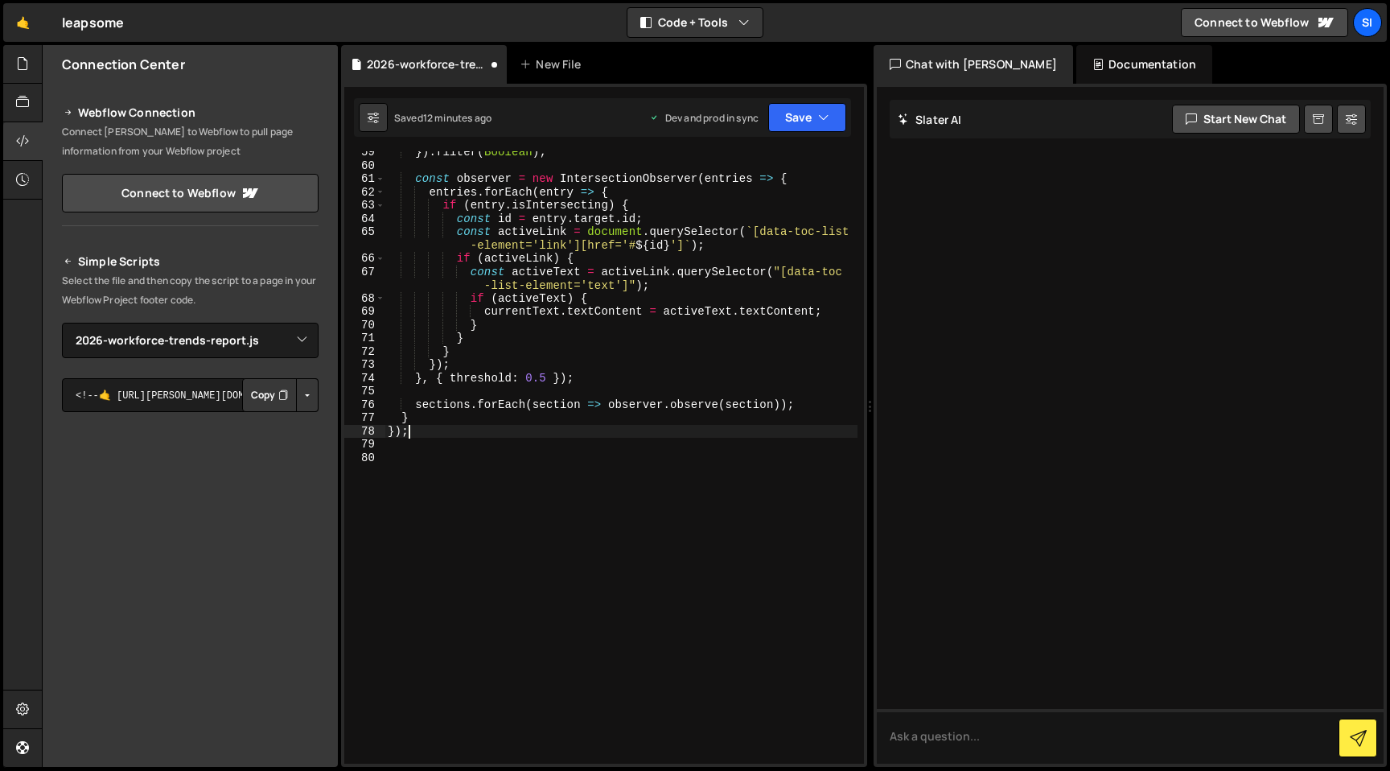
drag, startPoint x: 457, startPoint y: 431, endPoint x: 290, endPoint y: 426, distance: 167.4
click at [307, 430] on div "Files New File Javascript files 0 2026-workforce-trends-report.js 0 0 lottie pl…" at bounding box center [716, 406] width 1348 height 722
type textarea "});"
click at [451, 452] on div "}) . filter ( Boolean ) ; const observer = new IntersectionObserver ( entries =…" at bounding box center [621, 465] width 473 height 639
